Goal: Task Accomplishment & Management: Manage account settings

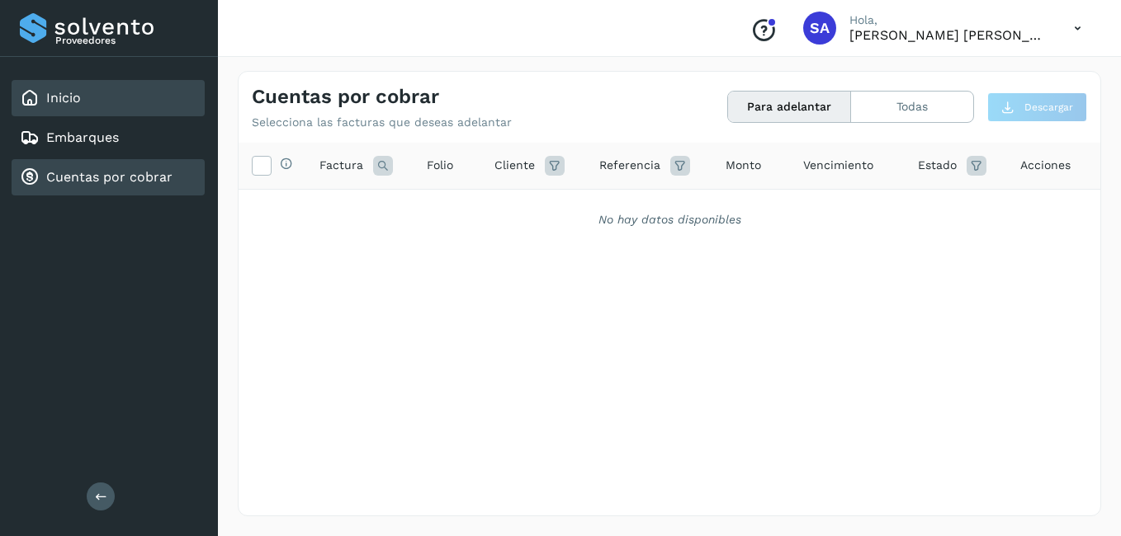
drag, startPoint x: 59, startPoint y: 93, endPoint x: 87, endPoint y: 188, distance: 99.0
click at [59, 94] on link "Inicio" at bounding box center [63, 98] width 35 height 16
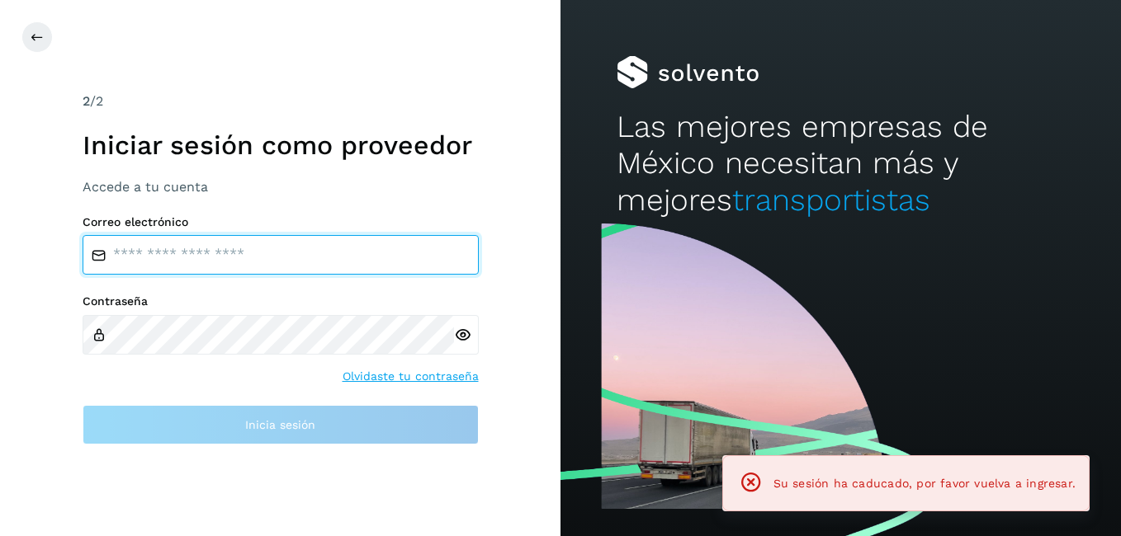
type input "**********"
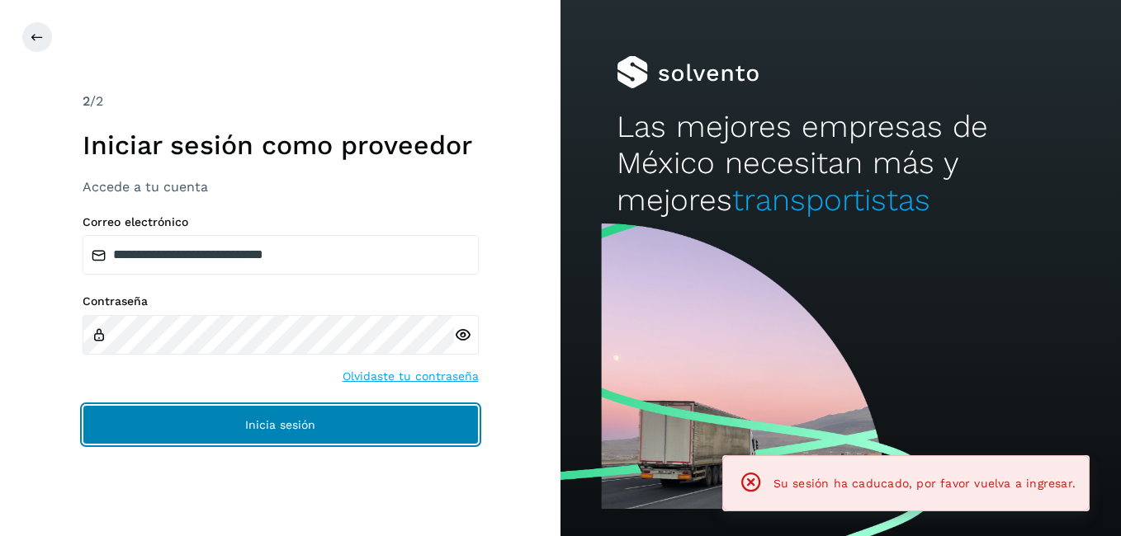
click at [219, 429] on button "Inicia sesión" at bounding box center [281, 425] width 396 height 40
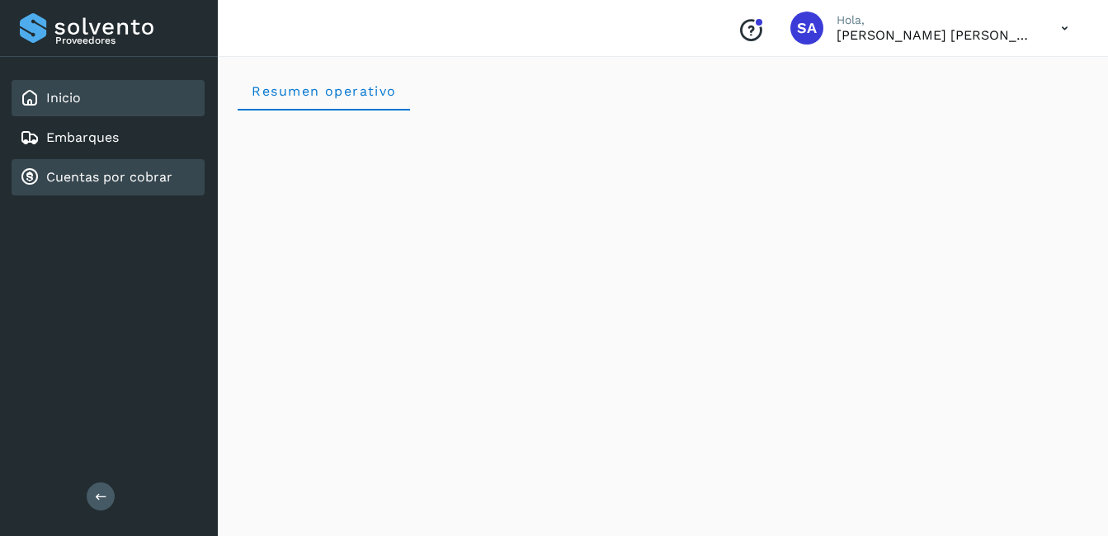
click at [130, 178] on link "Cuentas por cobrar" at bounding box center [109, 177] width 126 height 16
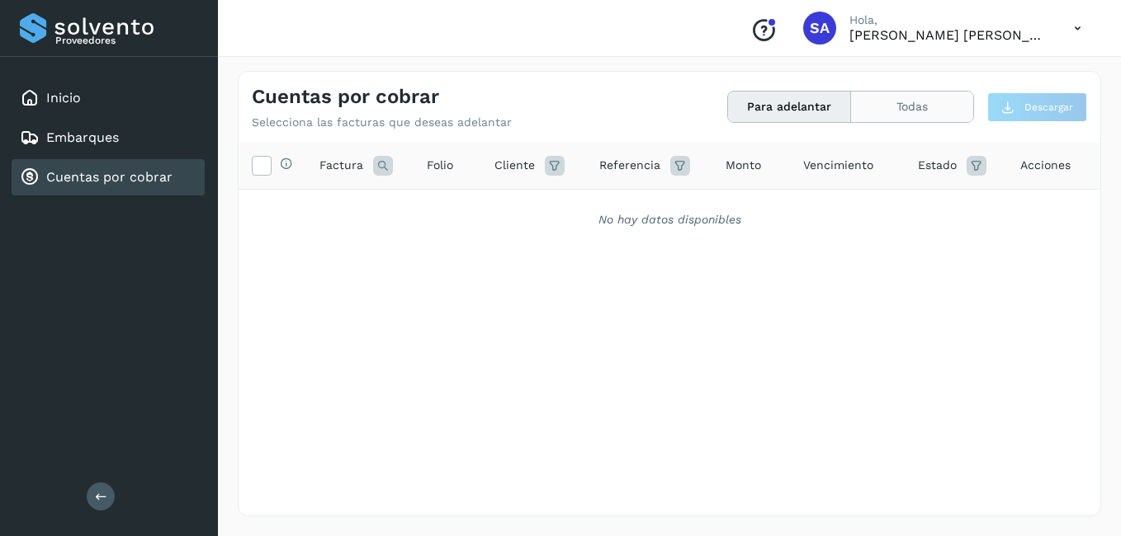
click at [902, 99] on button "Todas" at bounding box center [912, 107] width 122 height 31
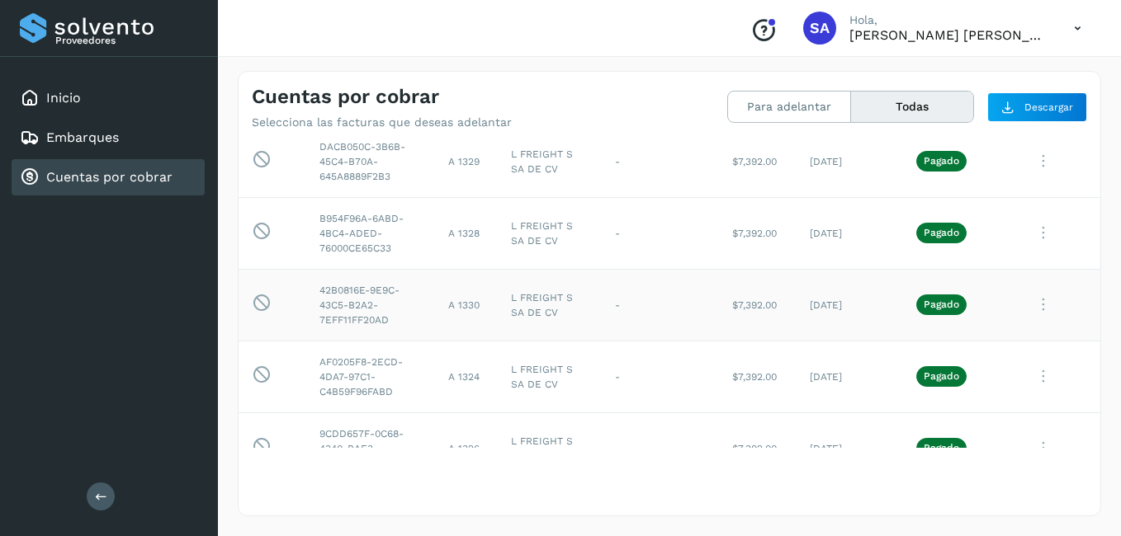
scroll to position [2228, 0]
